Goal: Navigation & Orientation: Find specific page/section

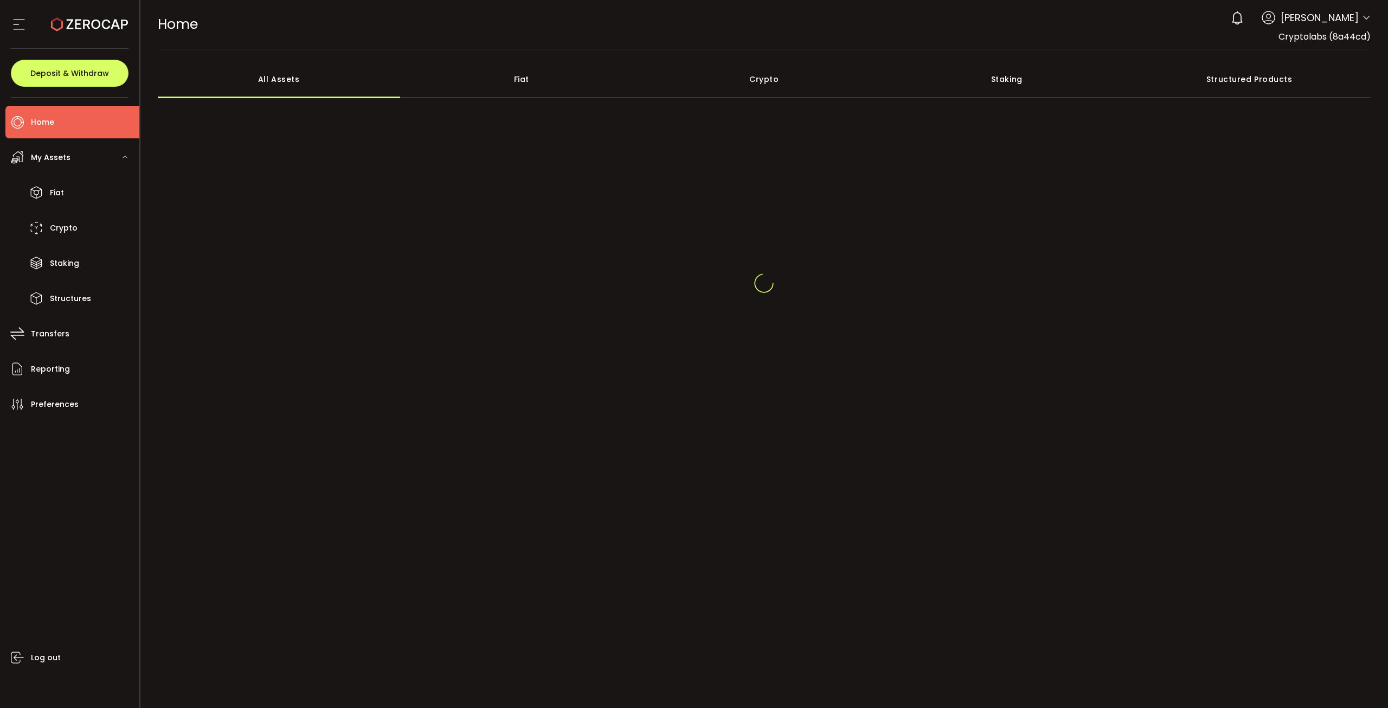
click at [306, 159] on div at bounding box center [765, 283] width 1214 height 260
click at [306, 121] on div at bounding box center [765, 277] width 1214 height 343
click at [305, 105] on div "All Assets Fiat Crypto Staking Structured Products" at bounding box center [765, 254] width 1214 height 388
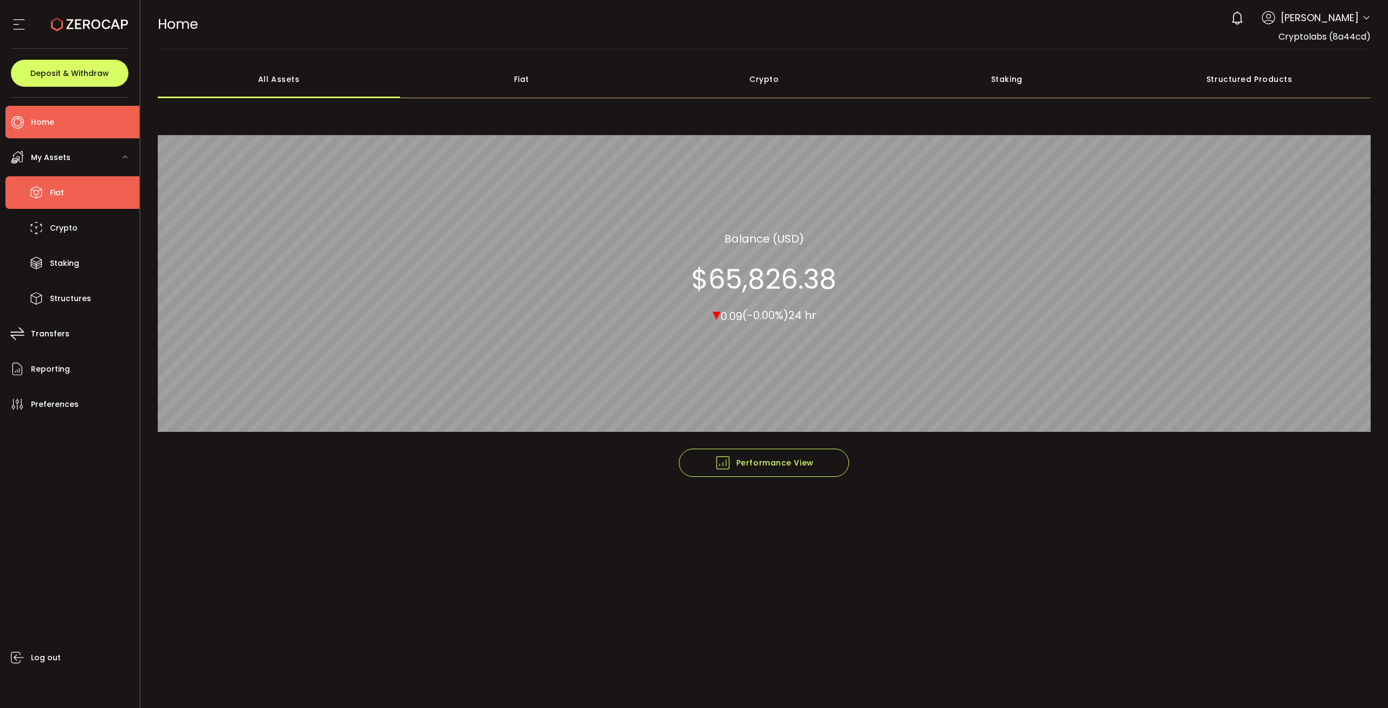
click at [38, 187] on icon at bounding box center [36, 192] width 16 height 16
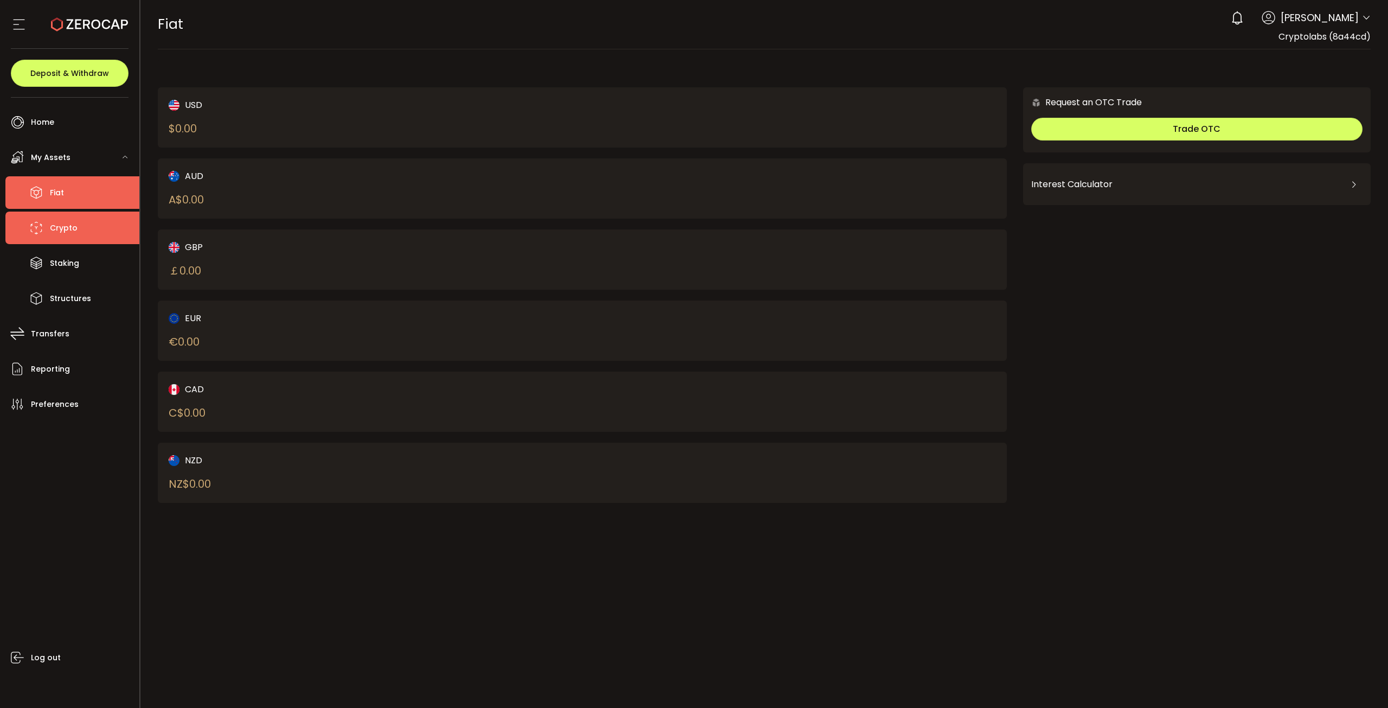
click at [81, 237] on li "Crypto" at bounding box center [72, 227] width 134 height 33
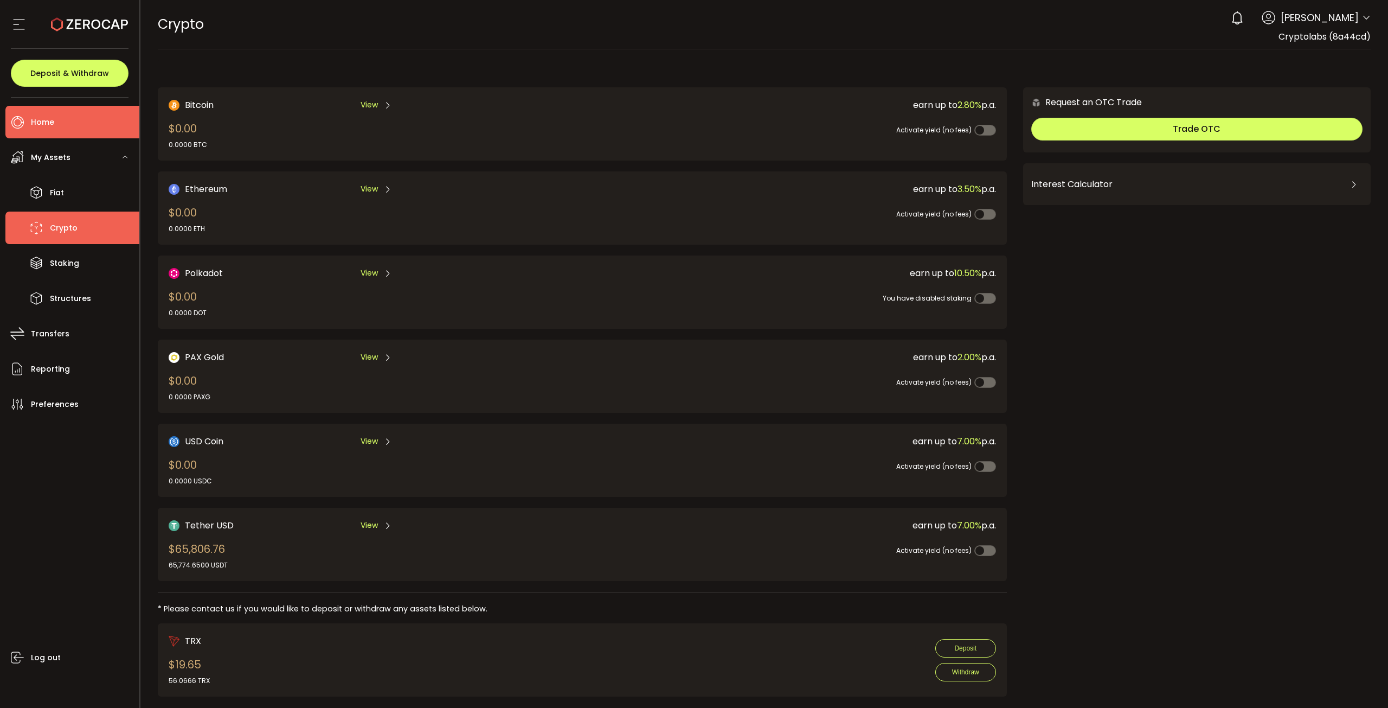
click at [57, 112] on li "Home" at bounding box center [72, 122] width 134 height 33
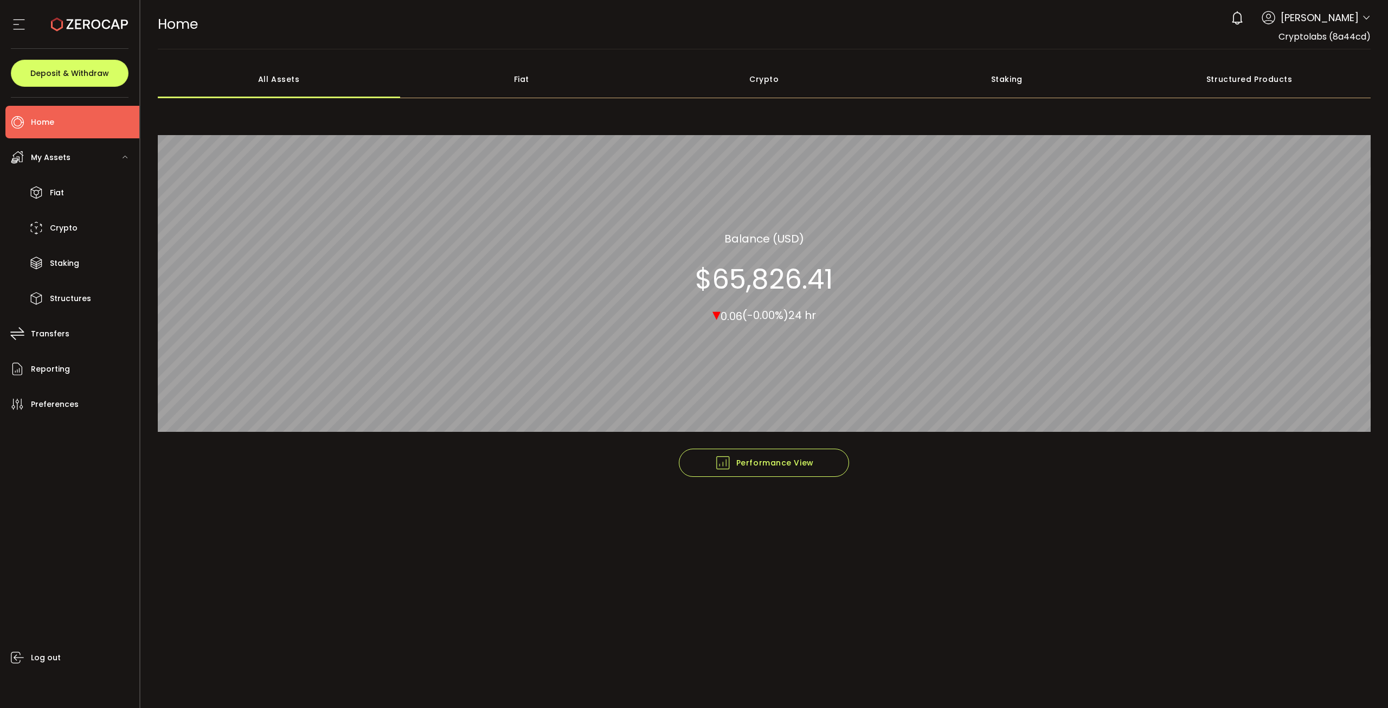
click at [75, 126] on li "Home" at bounding box center [72, 122] width 134 height 33
click at [75, 129] on li "Home" at bounding box center [72, 122] width 134 height 33
click at [69, 191] on li "Fiat" at bounding box center [72, 192] width 134 height 33
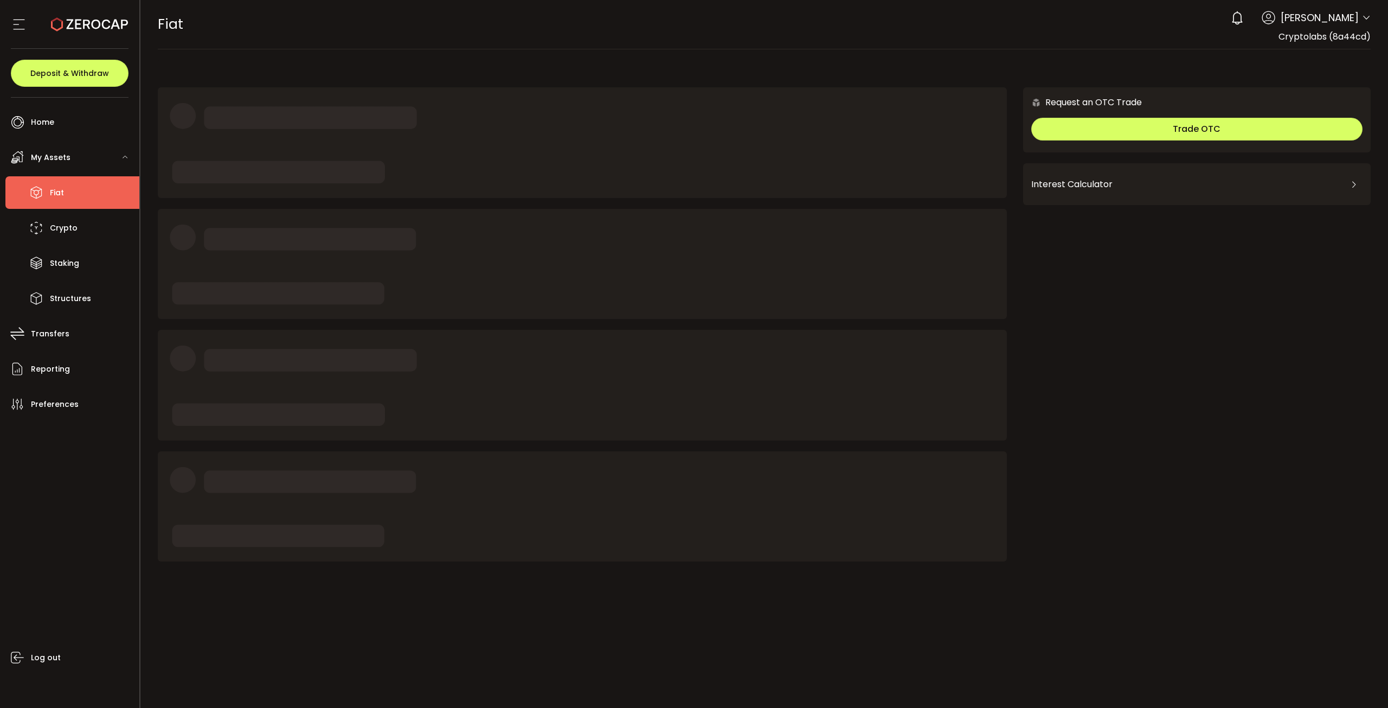
click at [69, 191] on li "Fiat" at bounding box center [72, 192] width 134 height 33
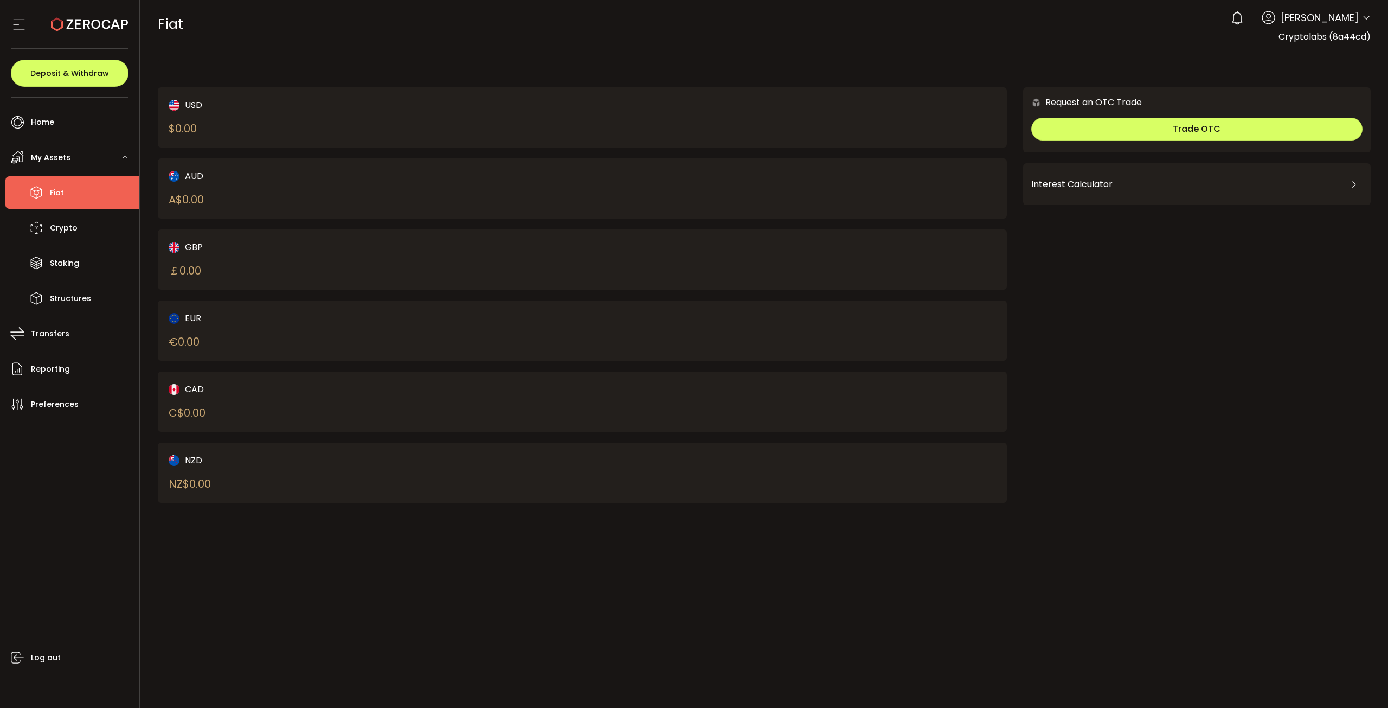
click at [39, 104] on ul "Home Trading My Assets Fiat Crypto Staking Structures Transfers Reporting Prefe…" at bounding box center [69, 403] width 139 height 610
click at [50, 115] on span "Home" at bounding box center [42, 122] width 23 height 16
